Goal: Register for event/course

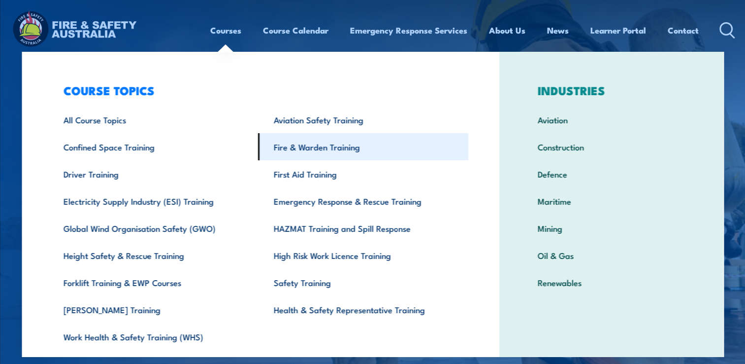
click at [296, 147] on link "Fire & Warden Training" at bounding box center [363, 146] width 210 height 27
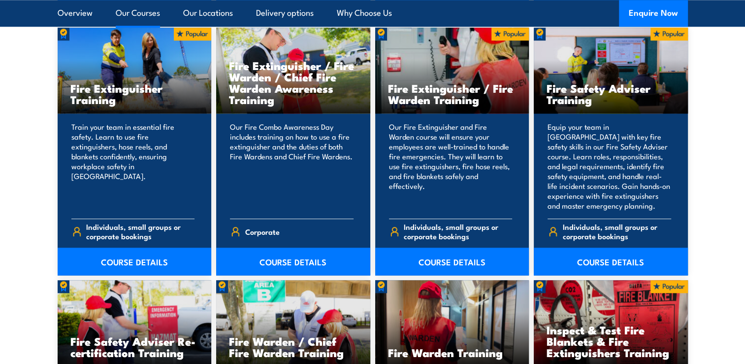
scroll to position [1060, 0]
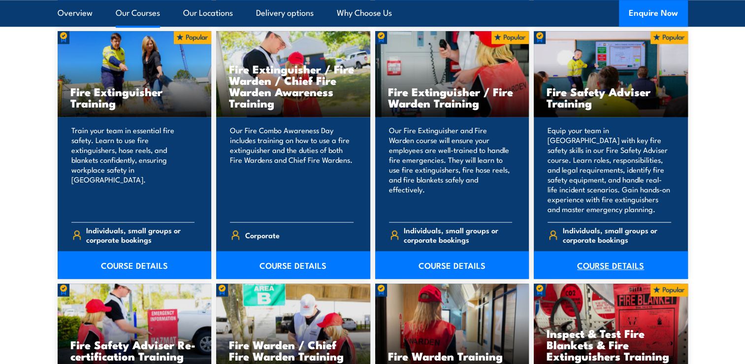
click at [615, 264] on link "COURSE DETAILS" at bounding box center [611, 265] width 154 height 28
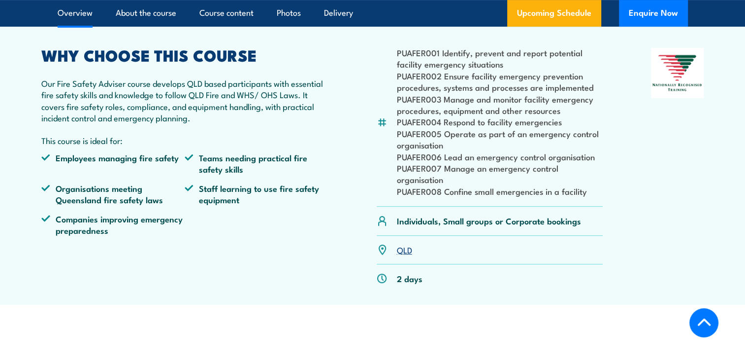
scroll to position [303, 0]
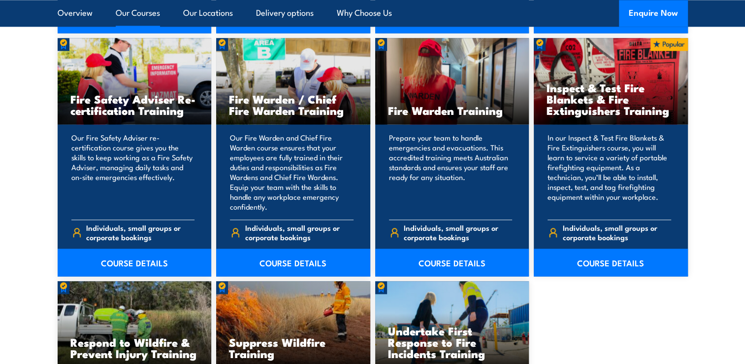
scroll to position [1295, 0]
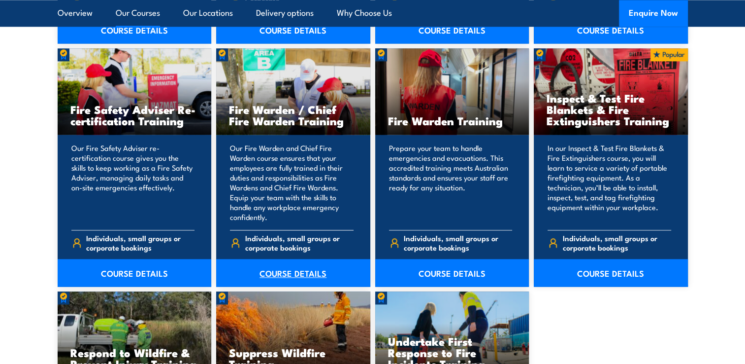
click at [301, 271] on link "COURSE DETAILS" at bounding box center [293, 273] width 154 height 28
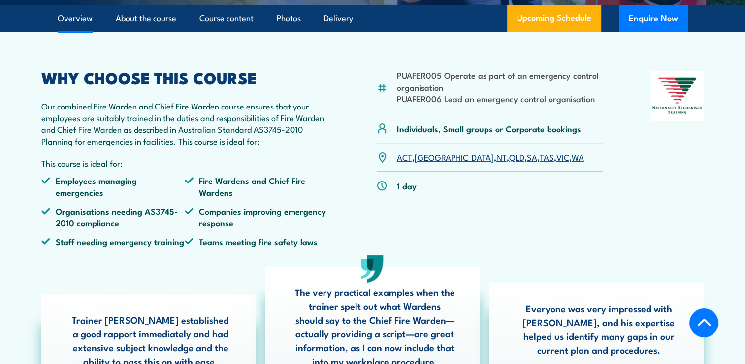
scroll to position [336, 0]
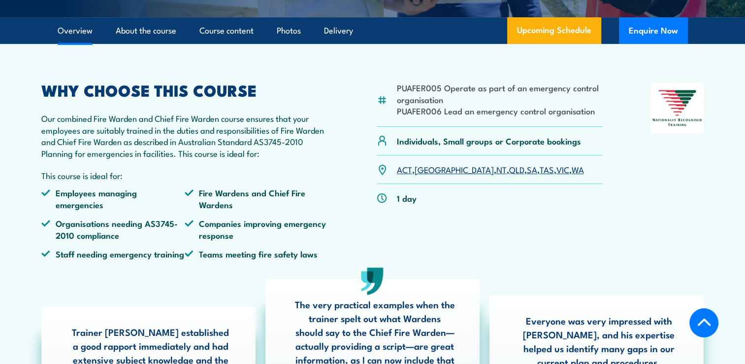
click at [557, 175] on link "VIC" at bounding box center [563, 169] width 13 height 12
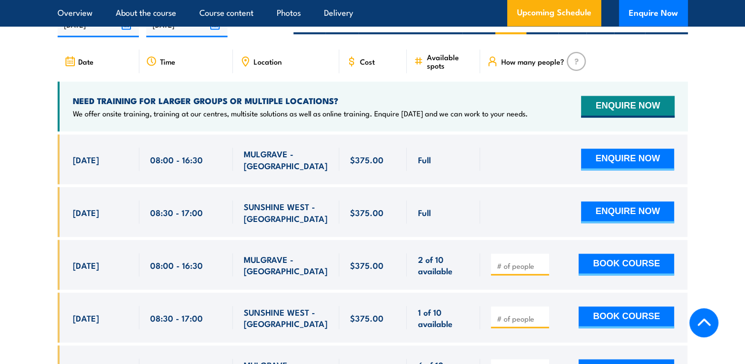
scroll to position [1758, 0]
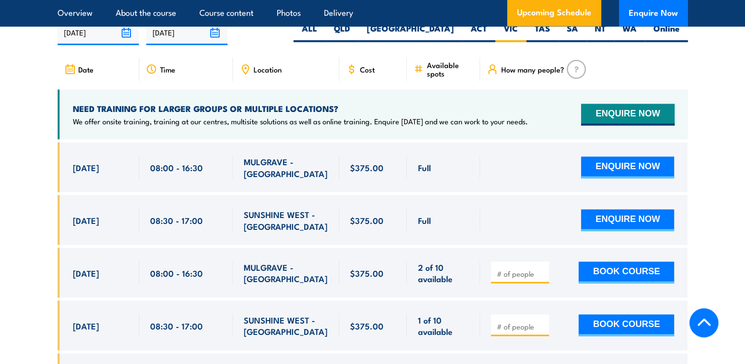
click at [517, 300] on div at bounding box center [583, 325] width 207 height 50
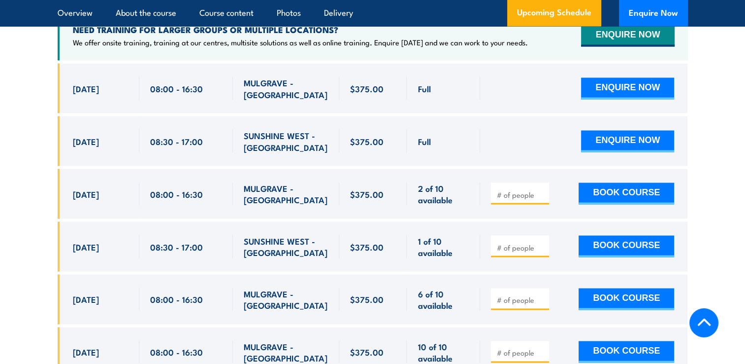
scroll to position [1833, 0]
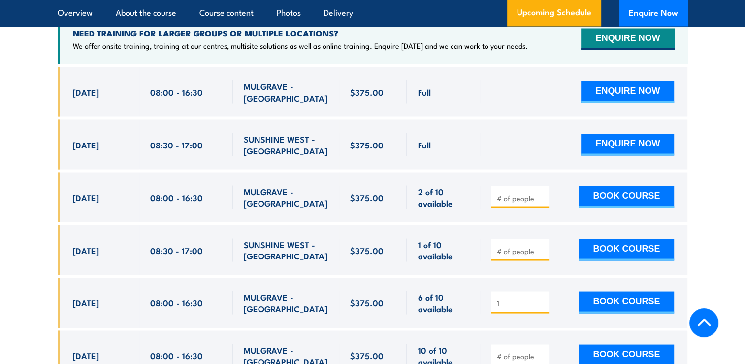
type input "1"
click at [541, 298] on input "1" at bounding box center [521, 303] width 49 height 10
click at [615, 293] on button "BOOK COURSE" at bounding box center [627, 302] width 96 height 22
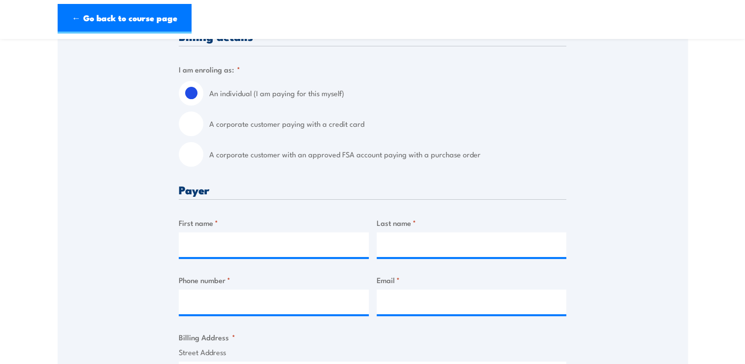
scroll to position [269, 0]
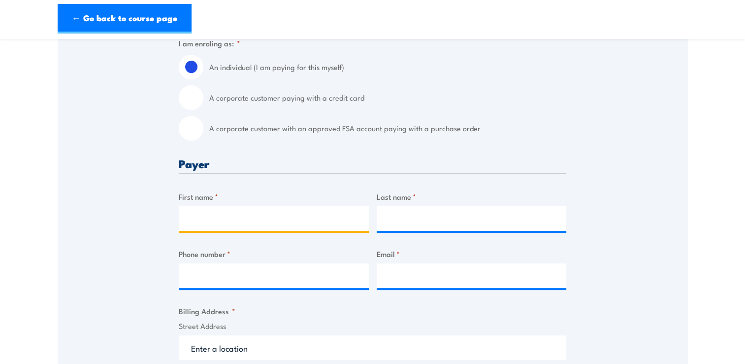
click at [238, 220] on input "First name *" at bounding box center [274, 218] width 190 height 25
type input "Danfeng"
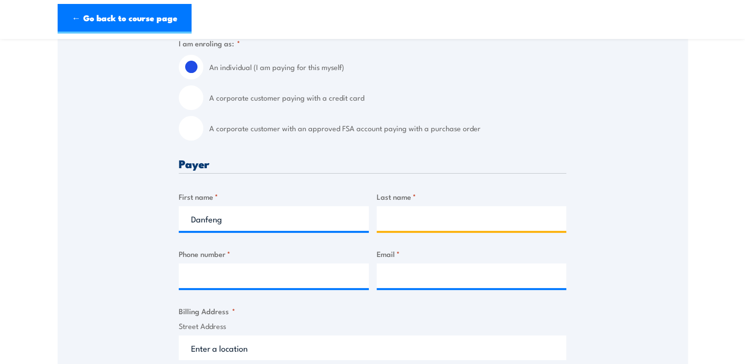
click at [450, 216] on input "Last name *" at bounding box center [472, 218] width 190 height 25
type input "[PERSON_NAME]"
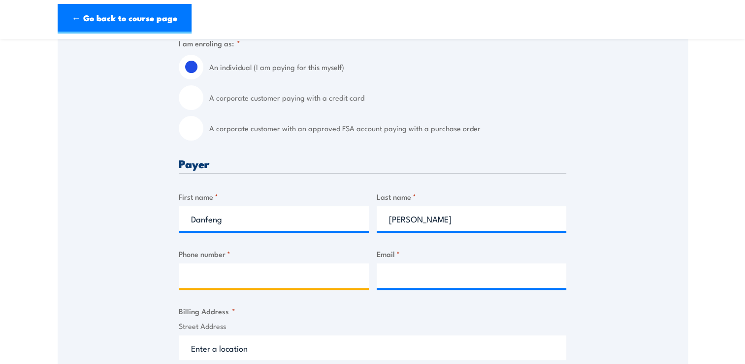
click at [268, 279] on input "Phone number *" at bounding box center [274, 275] width 190 height 25
type input "0422241328"
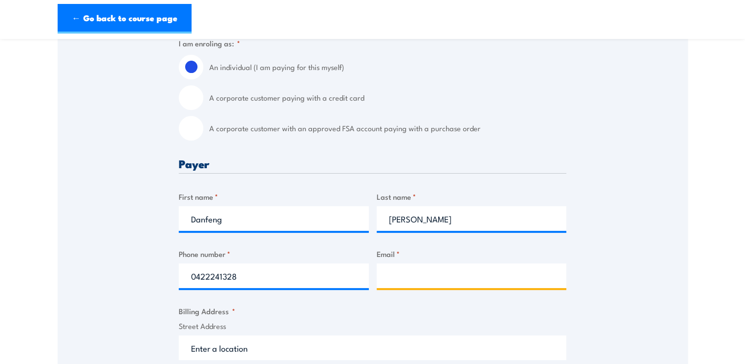
click at [402, 282] on input "Email *" at bounding box center [472, 275] width 190 height 25
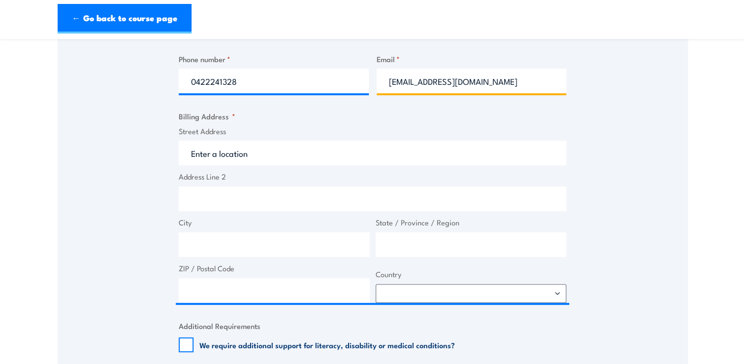
scroll to position [461, 0]
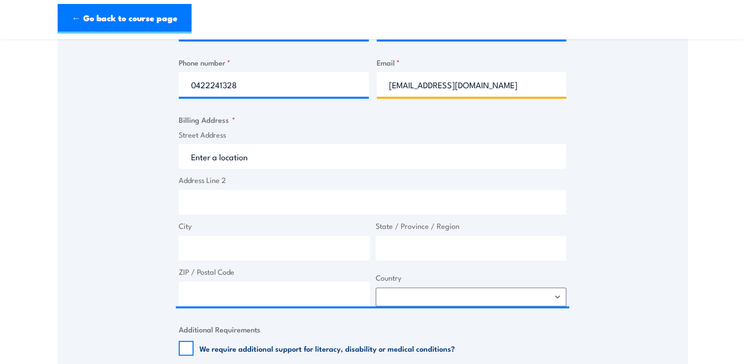
type input "[EMAIL_ADDRESS][DOMAIN_NAME]"
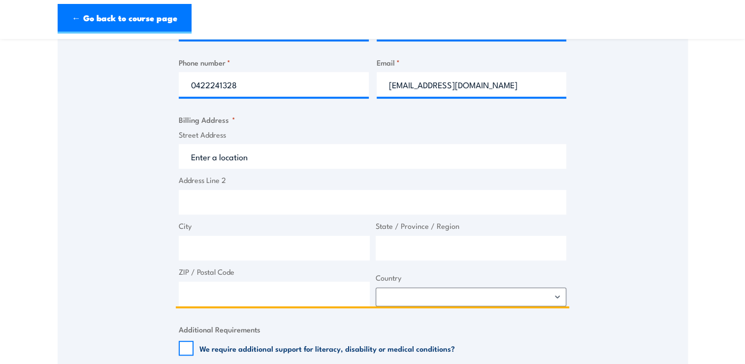
click at [270, 155] on input "Street Address" at bounding box center [373, 156] width 388 height 25
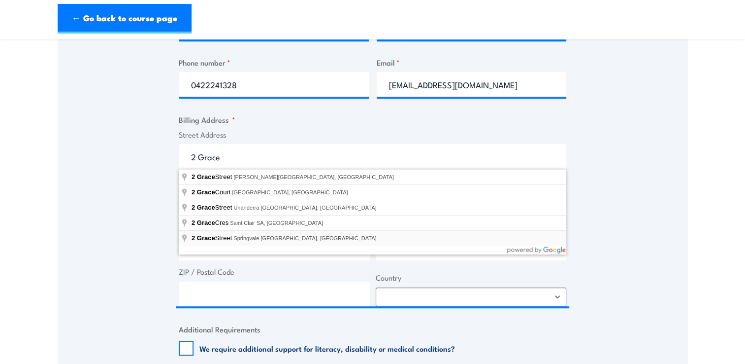
type input "[STREET_ADDRESS]"
type input "Springvale"
type input "Victoria"
type input "3171"
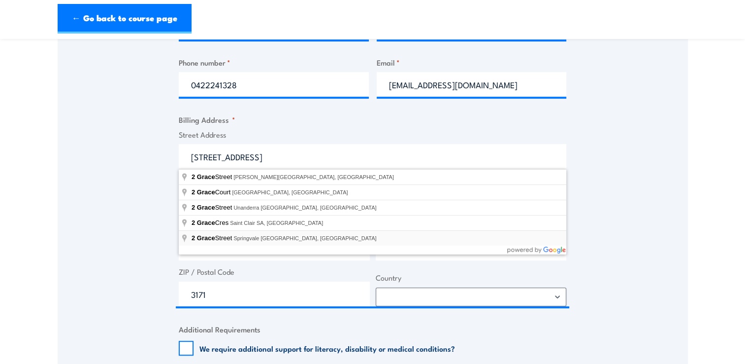
select select "[GEOGRAPHIC_DATA]"
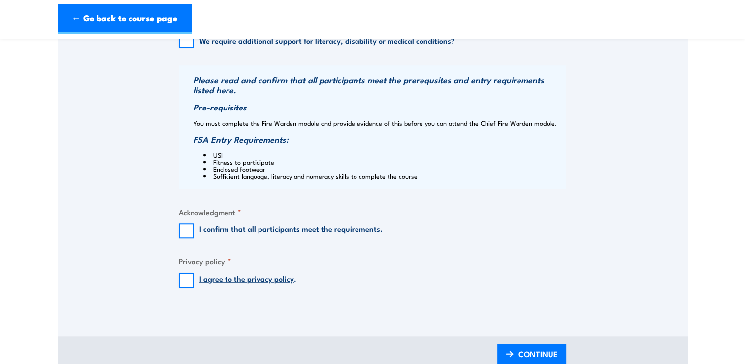
scroll to position [775, 0]
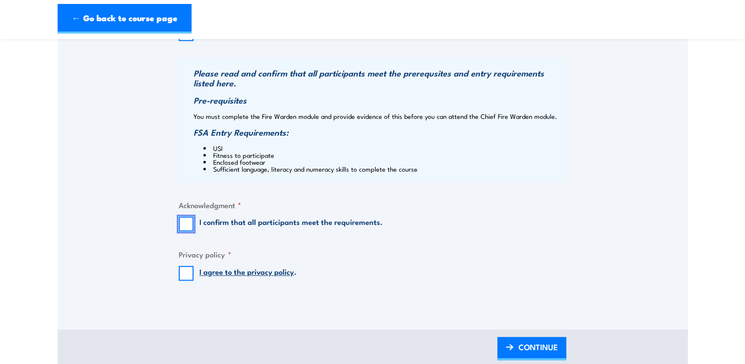
click at [181, 222] on input "I confirm that all participants meet the requirements." at bounding box center [186, 223] width 15 height 15
checkbox input "true"
click at [186, 277] on input "I agree to the privacy policy ." at bounding box center [186, 273] width 15 height 15
checkbox input "true"
click at [550, 345] on span "CONTINUE" at bounding box center [538, 346] width 39 height 26
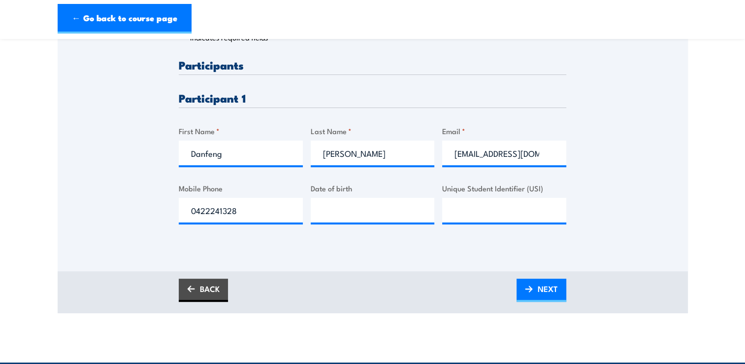
scroll to position [240, 0]
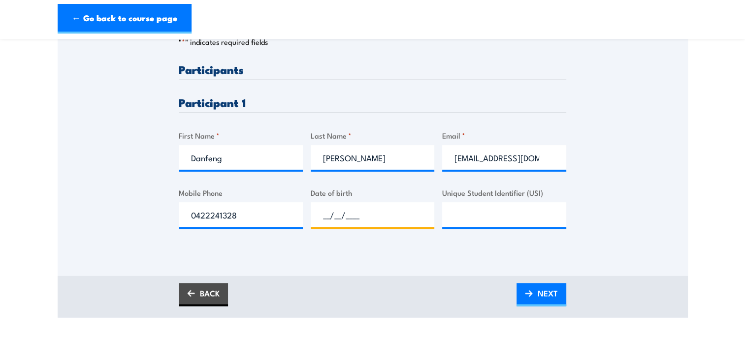
click at [380, 216] on input "__/__/____" at bounding box center [373, 214] width 124 height 25
type input "[DATE]"
click at [462, 213] on input "Unique Student Identifier (USI)" at bounding box center [504, 214] width 124 height 25
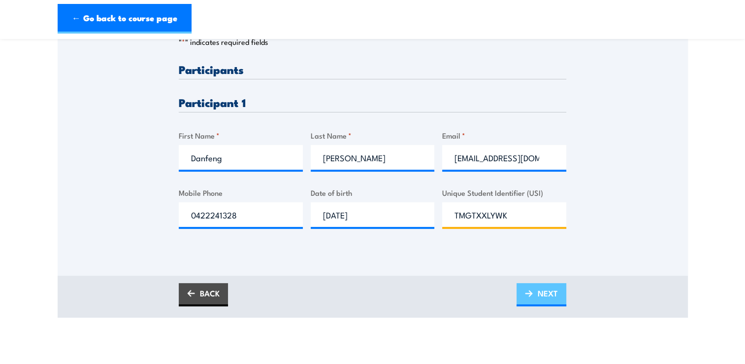
type input "TMGTXXLYWK"
click at [551, 292] on span "NEXT" at bounding box center [548, 293] width 20 height 26
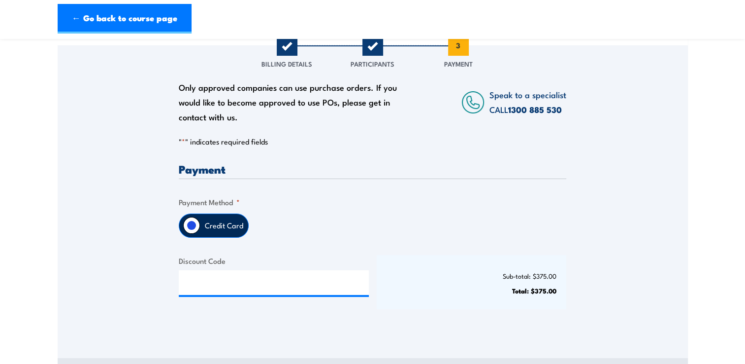
scroll to position [141, 0]
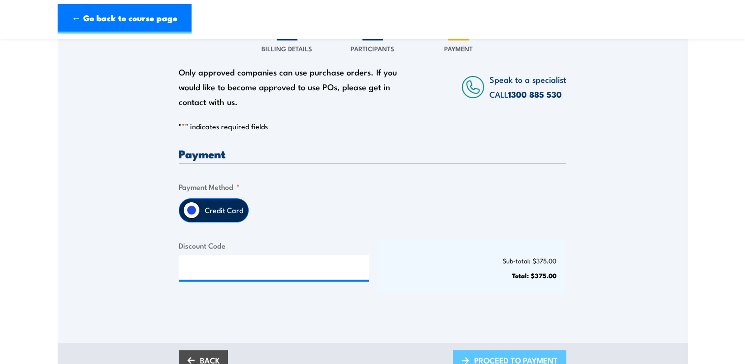
click at [460, 356] on link "PROCEED TO PAYMENT" at bounding box center [509, 361] width 113 height 23
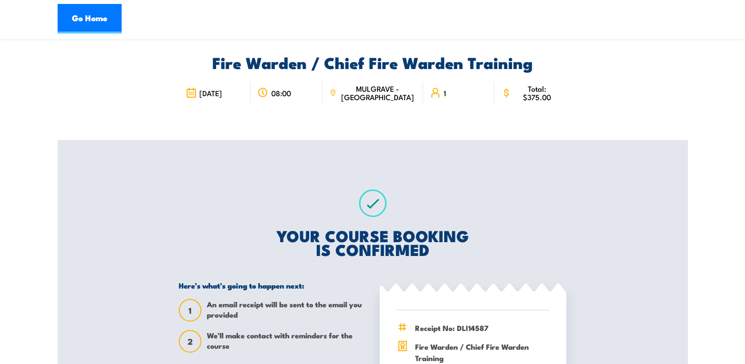
scroll to position [22, 0]
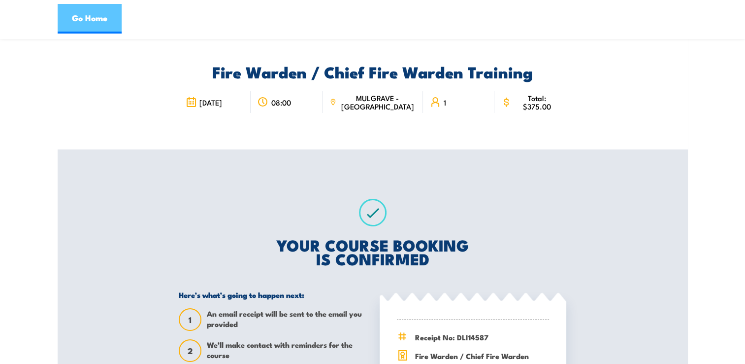
click at [74, 16] on link "Go Home" at bounding box center [90, 19] width 64 height 30
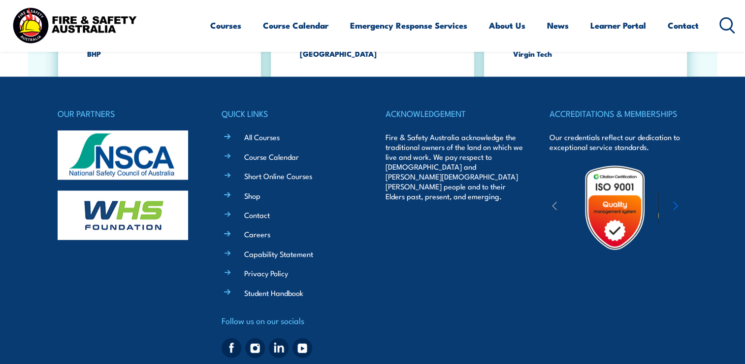
scroll to position [1801, 0]
